Goal: Task Accomplishment & Management: Manage account settings

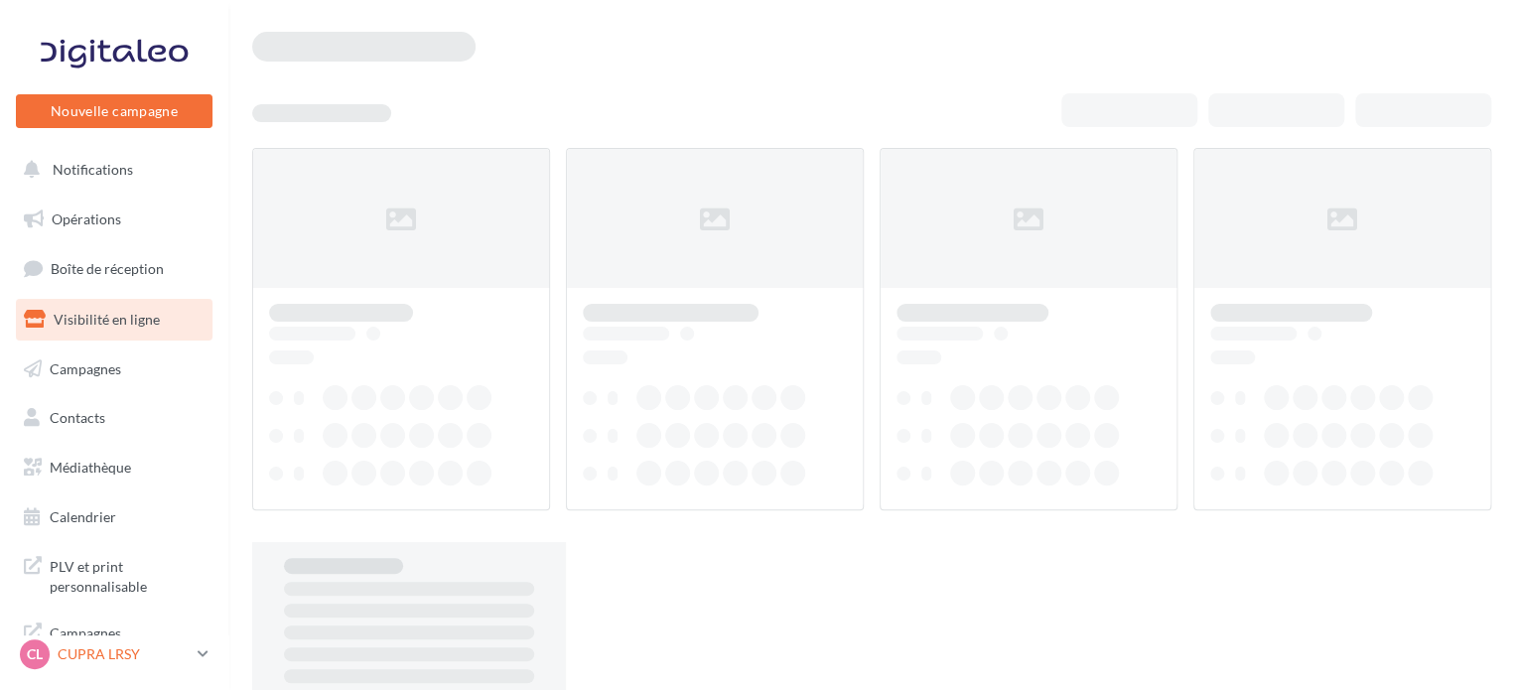
scroll to position [16, 0]
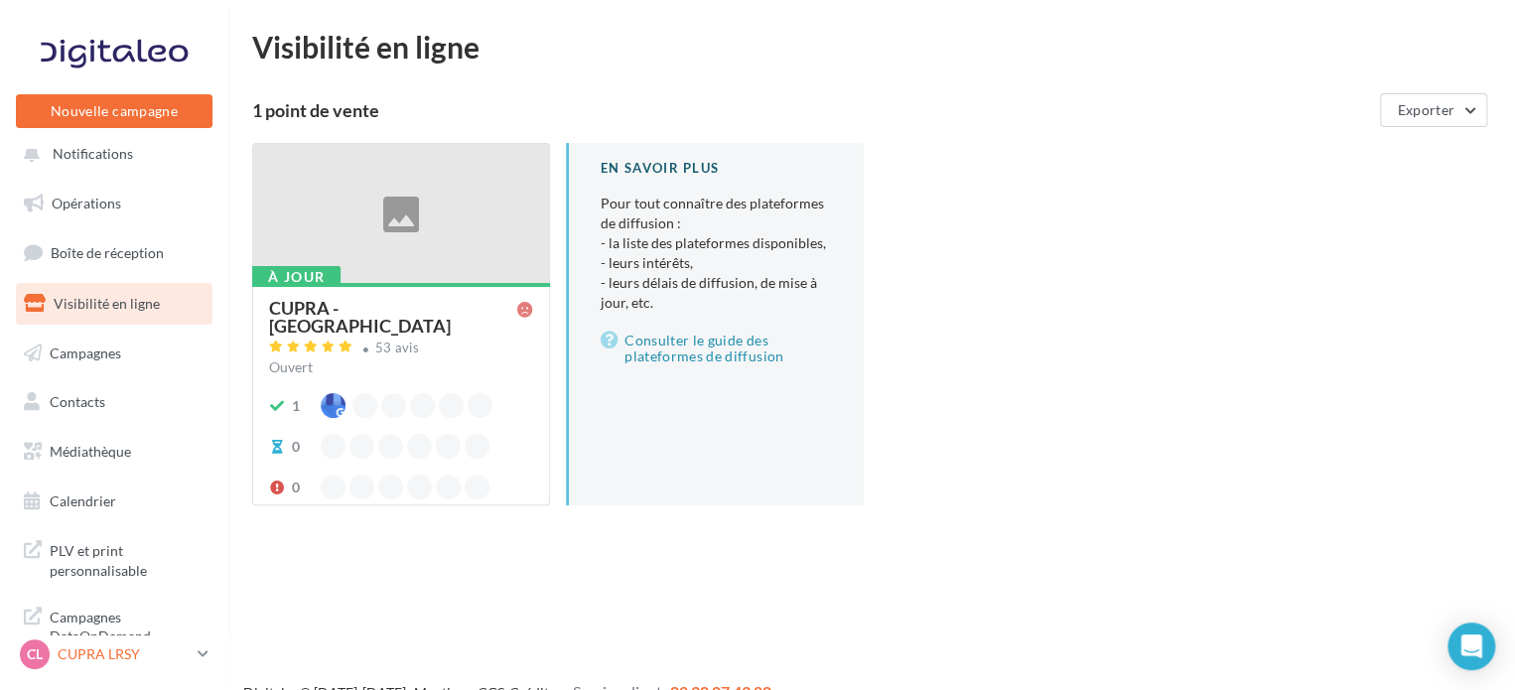
click at [125, 658] on p "CUPRA LRSY" at bounding box center [124, 654] width 132 height 20
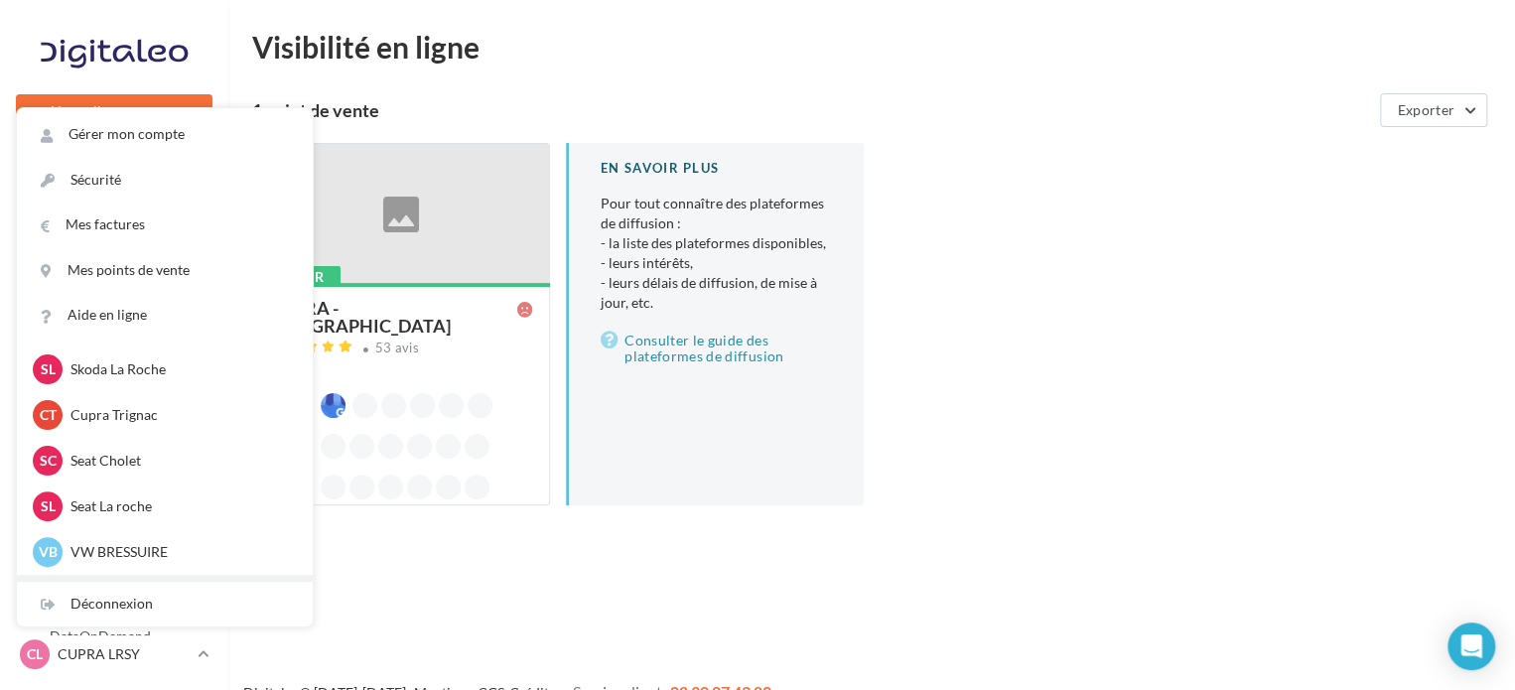
scroll to position [457, 0]
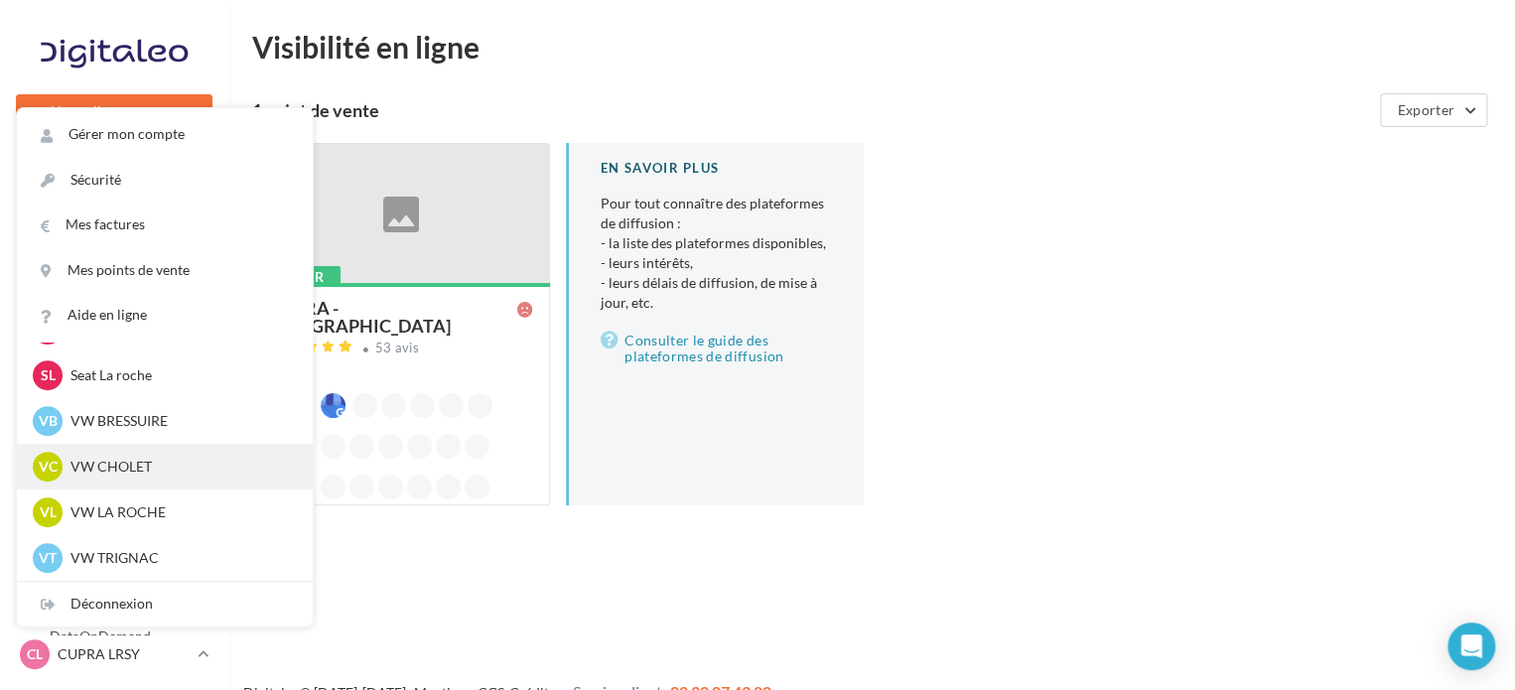
click at [155, 456] on div "VC VW CHOLET vw-loco-49300" at bounding box center [165, 467] width 264 height 30
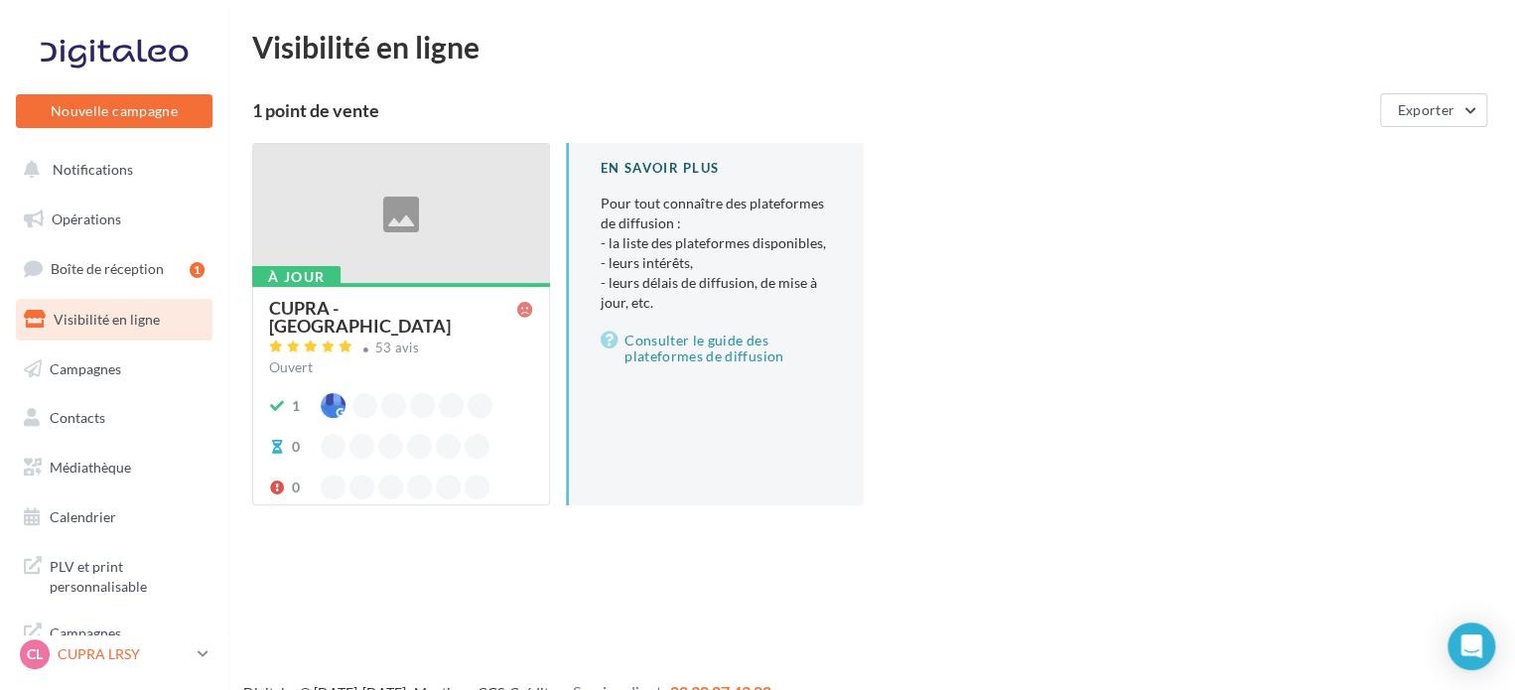
click at [124, 659] on p "CUPRA LRSY" at bounding box center [124, 654] width 132 height 20
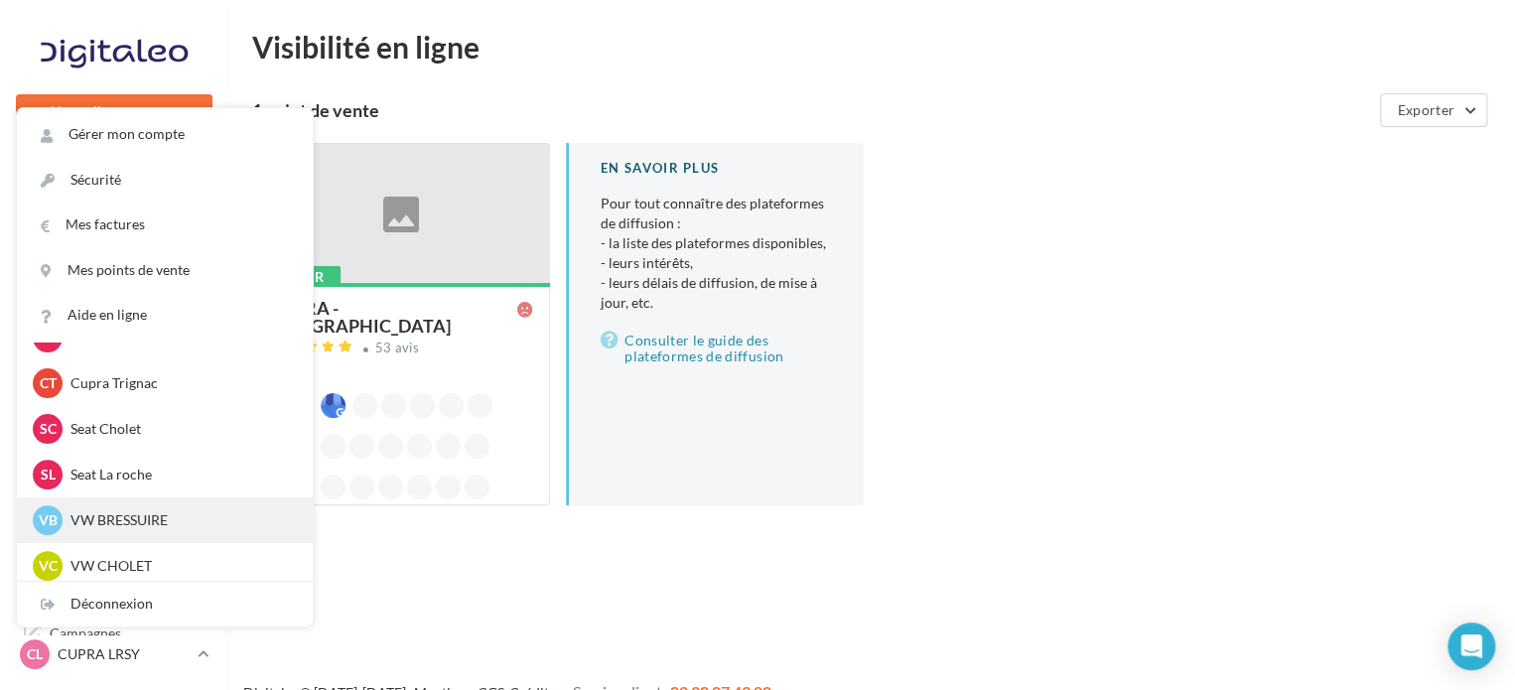
scroll to position [397, 0]
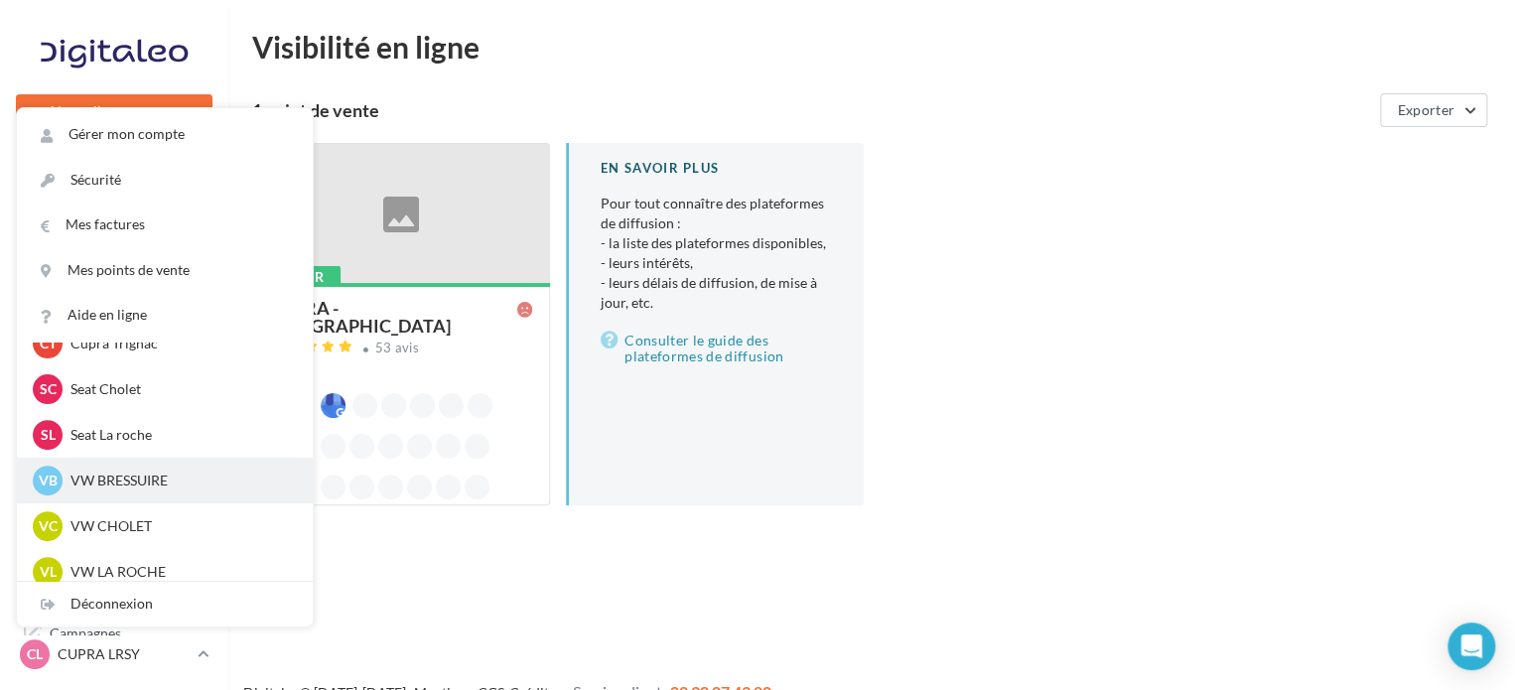
click at [139, 483] on p "VW BRESSUIRE" at bounding box center [179, 481] width 218 height 20
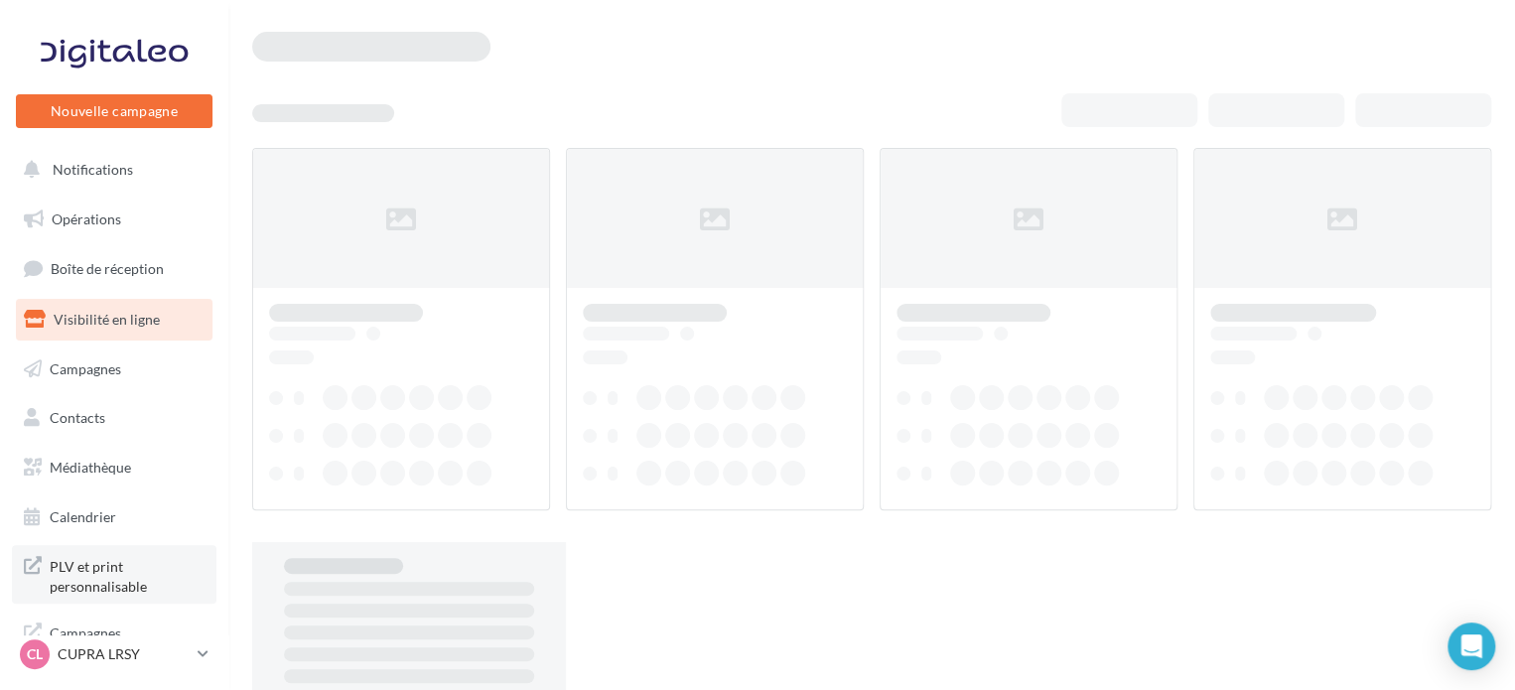
scroll to position [16, 0]
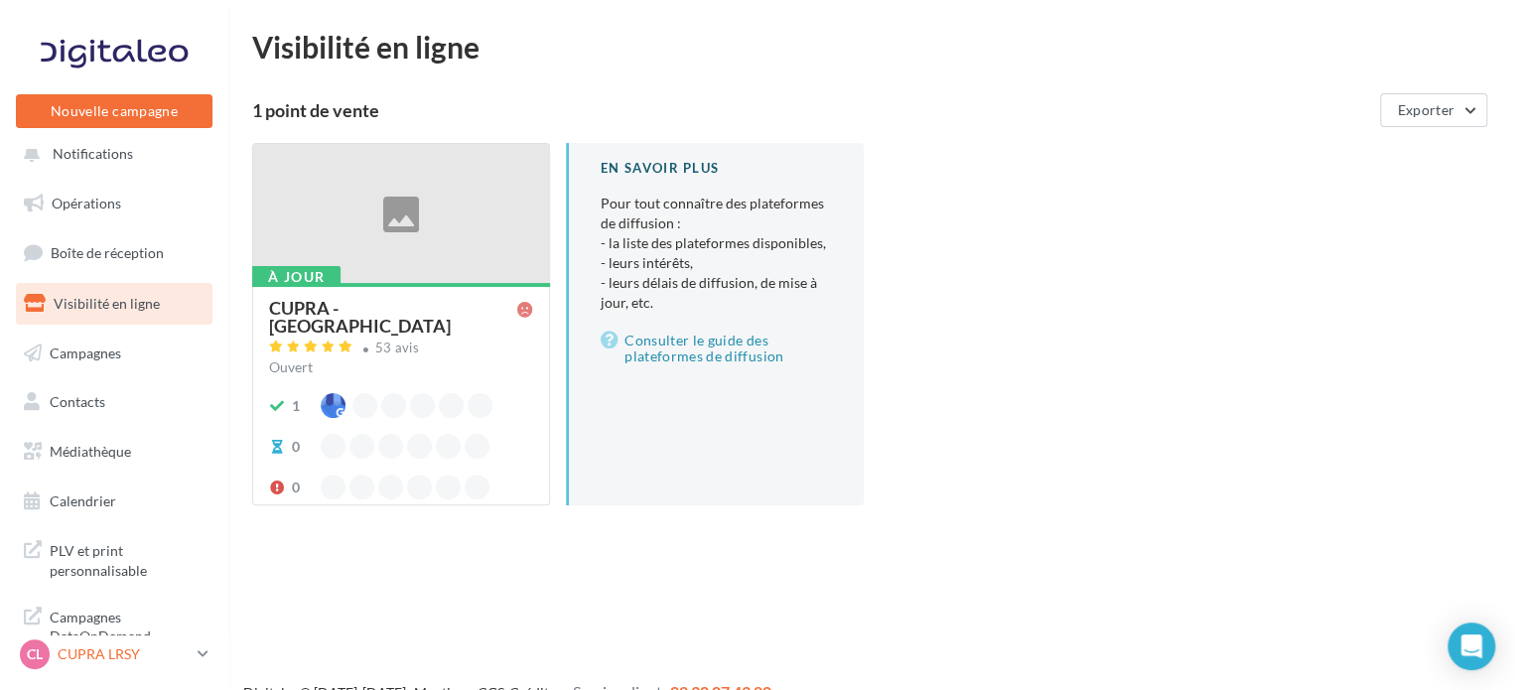
click at [114, 648] on p "CUPRA LRSY" at bounding box center [124, 654] width 132 height 20
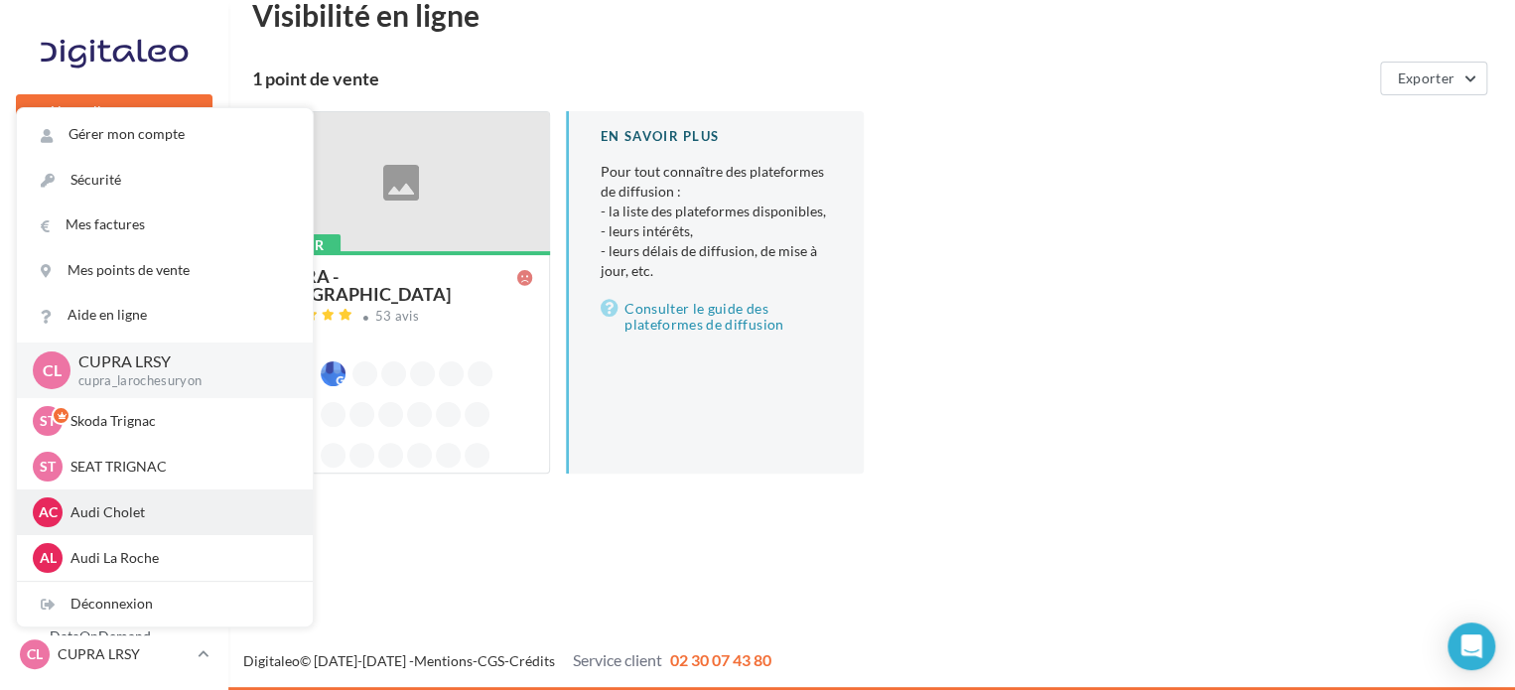
scroll to position [457, 0]
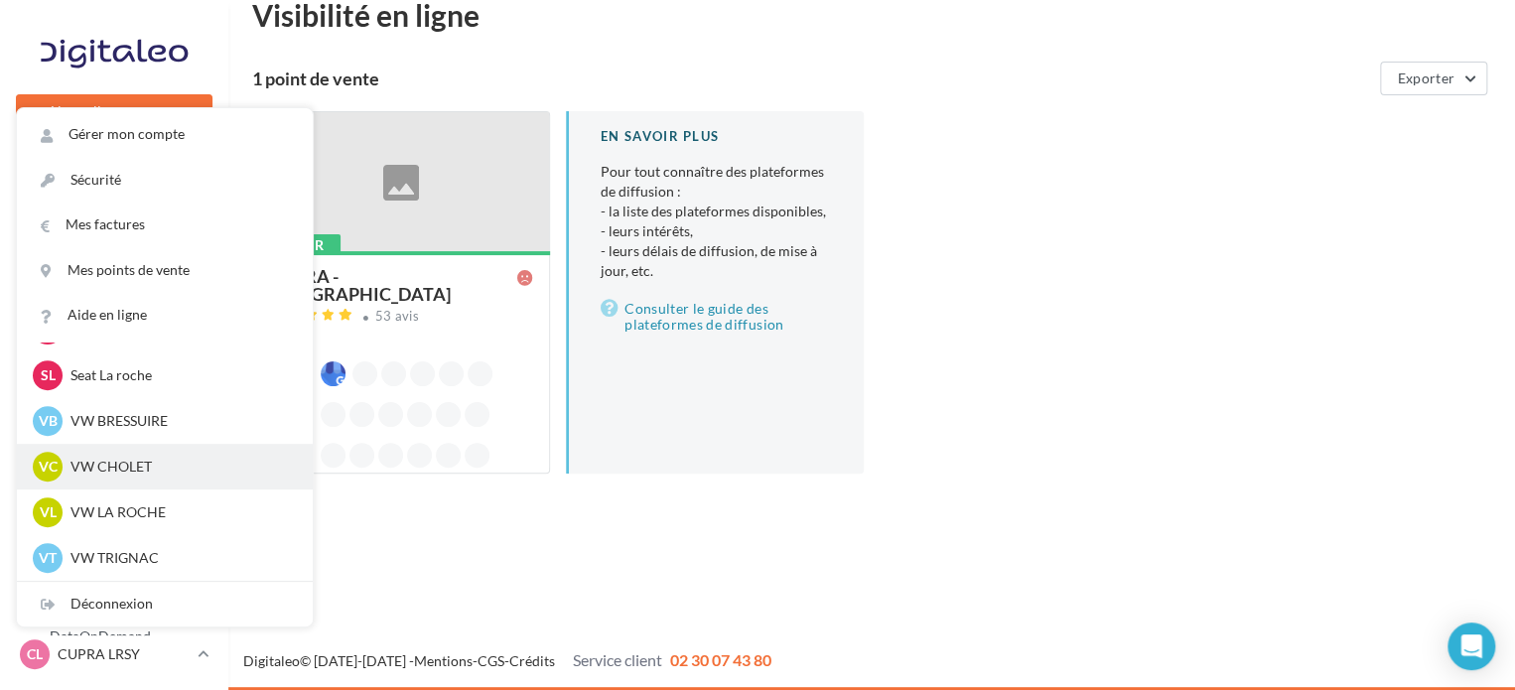
click at [129, 473] on p "VW CHOLET" at bounding box center [179, 467] width 218 height 20
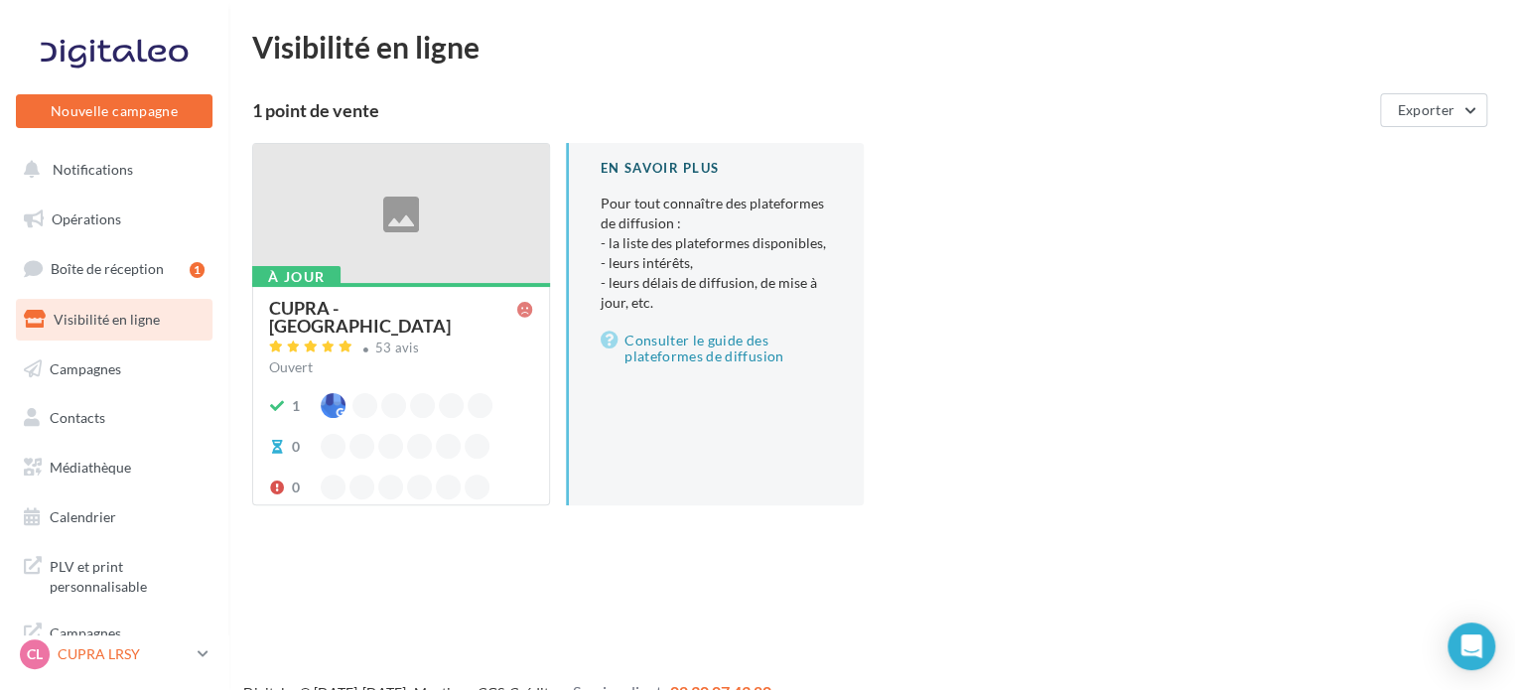
drag, startPoint x: 171, startPoint y: 654, endPoint x: 189, endPoint y: 660, distance: 18.8
click at [173, 654] on p "CUPRA LRSY" at bounding box center [124, 654] width 132 height 20
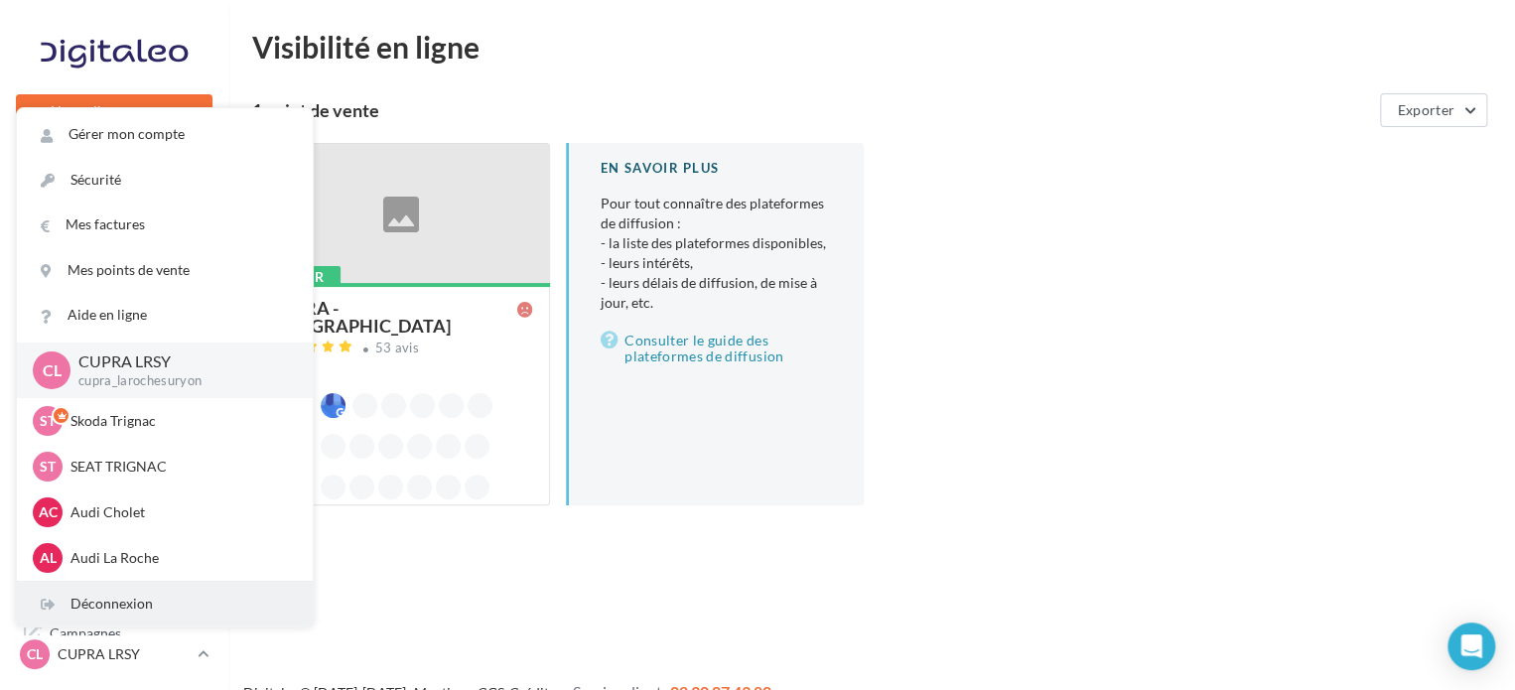
click at [171, 598] on div "Déconnexion" at bounding box center [165, 604] width 296 height 45
